Goal: Task Accomplishment & Management: Use online tool/utility

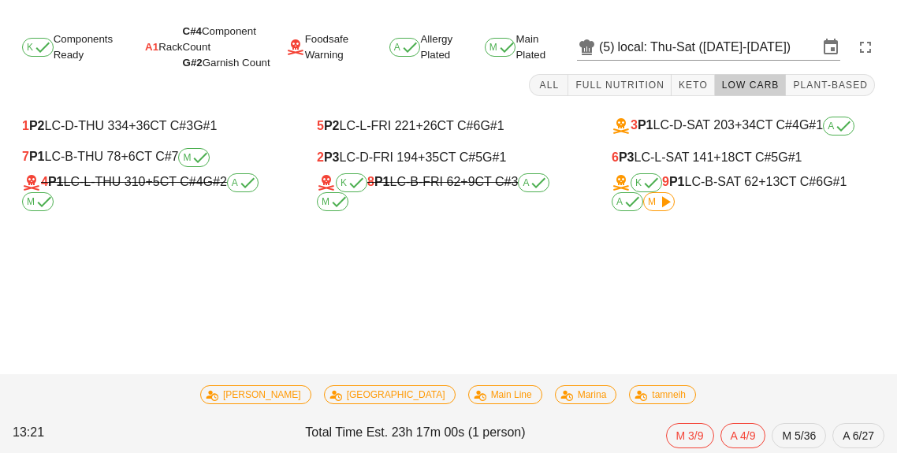
scroll to position [5, 0]
click at [656, 192] on icon at bounding box center [665, 201] width 19 height 19
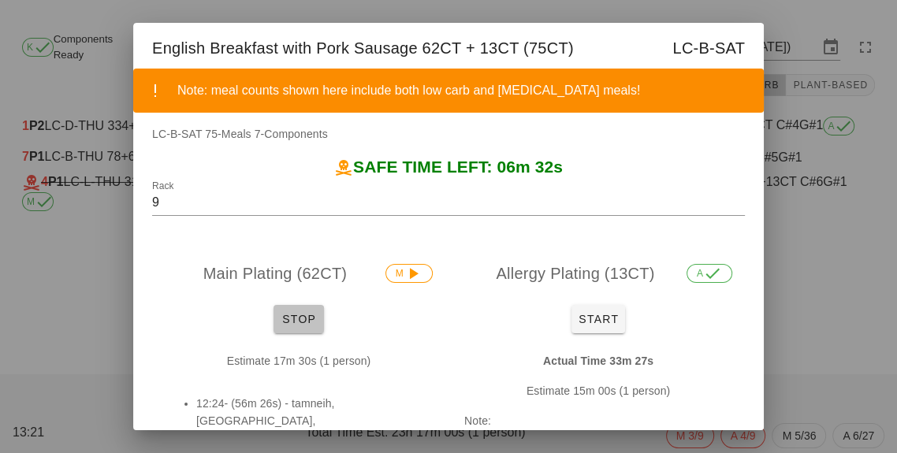
click at [303, 314] on span "Stop" at bounding box center [299, 319] width 38 height 13
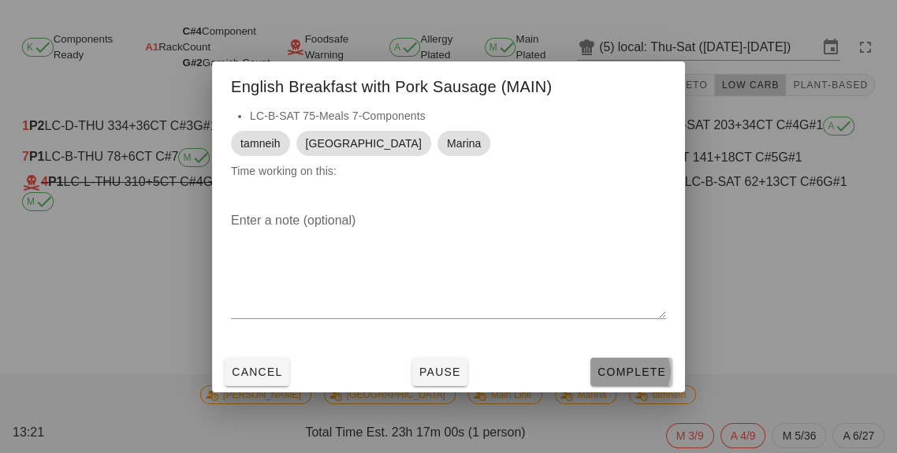
click at [631, 374] on span "Complete" at bounding box center [631, 372] width 69 height 13
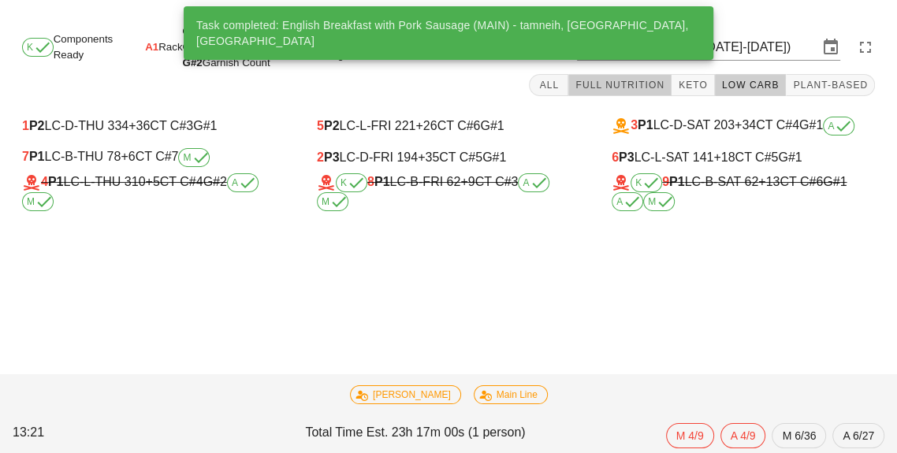
click at [623, 81] on span "Full Nutrition" at bounding box center [620, 85] width 90 height 11
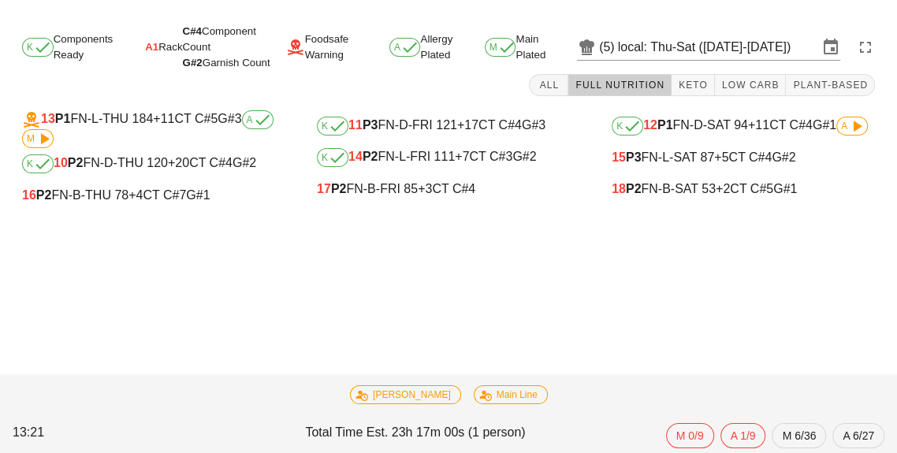
click at [160, 190] on div "16 P2 FN-B-THU 78 +4 CT C#7 G#1" at bounding box center [153, 195] width 263 height 14
type input "16"
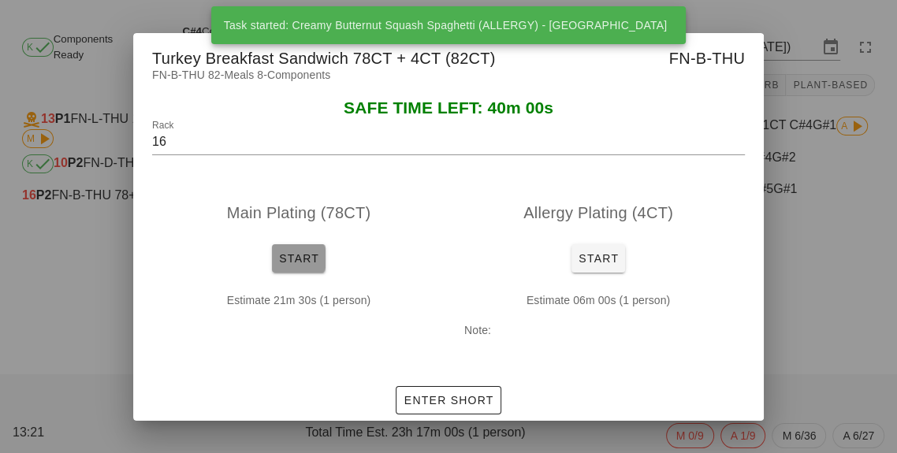
click at [308, 261] on span "Start" at bounding box center [298, 258] width 41 height 13
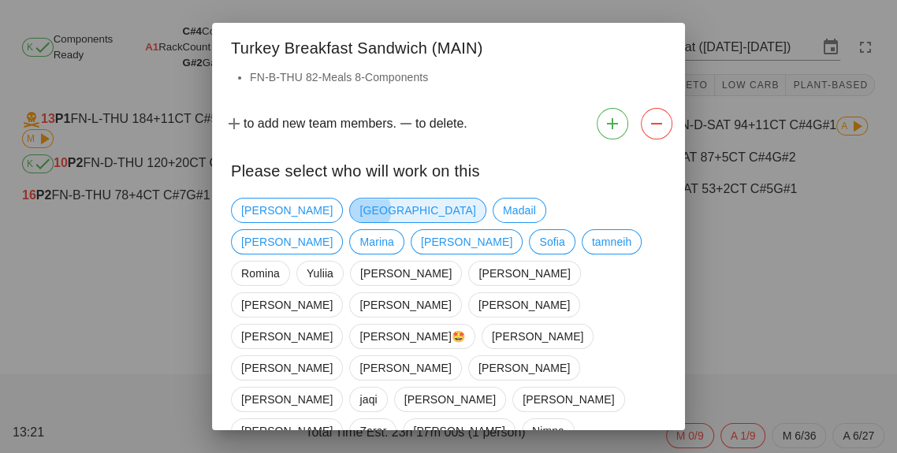
click at [359, 214] on span "[GEOGRAPHIC_DATA]" at bounding box center [417, 211] width 116 height 24
click at [592, 251] on span "tamneih" at bounding box center [612, 242] width 40 height 24
click at [393, 230] on span "Marina" at bounding box center [376, 242] width 34 height 24
